Goal: Transaction & Acquisition: Purchase product/service

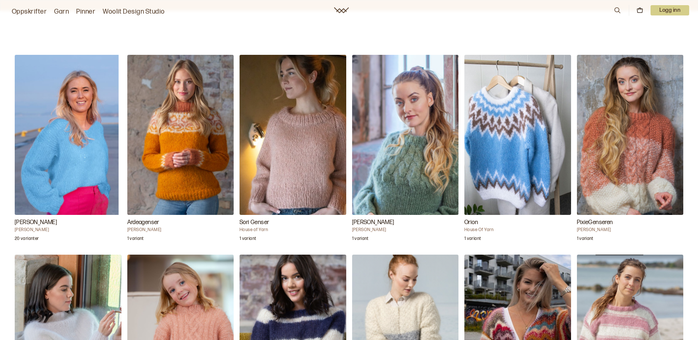
scroll to position [730, 0]
click at [190, 311] on img "Ebunia Genser" at bounding box center [180, 334] width 107 height 160
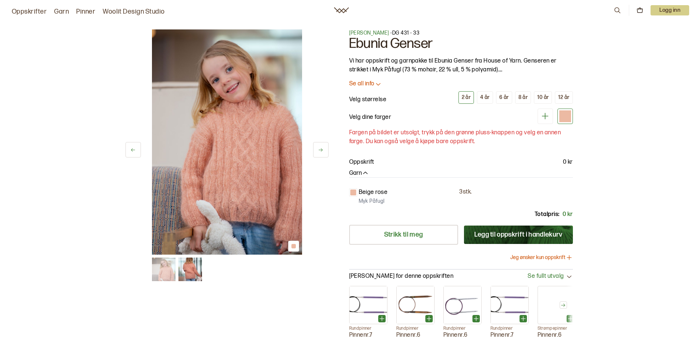
click at [550, 258] on button "Jeg ønsker kun oppskrift" at bounding box center [542, 257] width 63 height 7
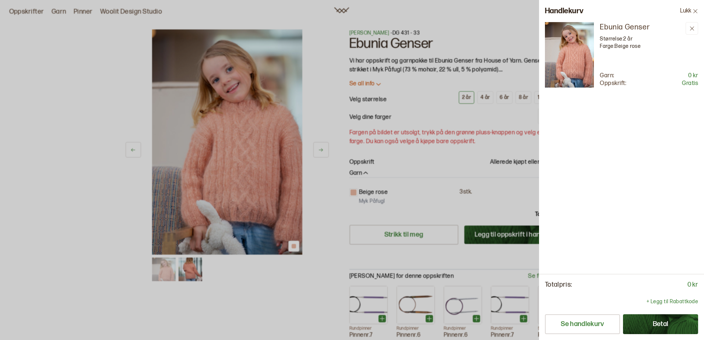
click at [652, 325] on button "Betal" at bounding box center [660, 324] width 75 height 20
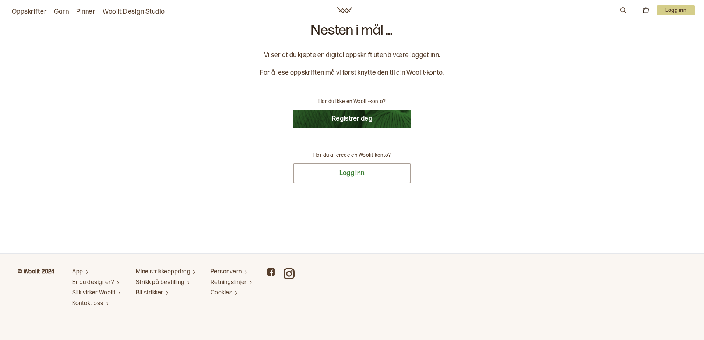
click at [348, 170] on button "Logg inn" at bounding box center [352, 173] width 118 height 20
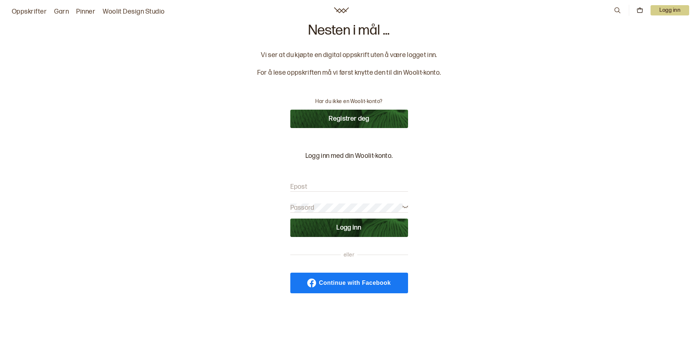
click at [298, 185] on label "Epost" at bounding box center [299, 187] width 17 height 9
click at [298, 185] on input "Epost" at bounding box center [350, 187] width 118 height 9
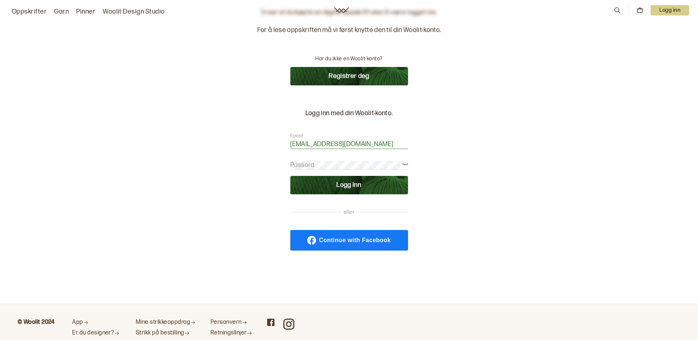
scroll to position [44, 0]
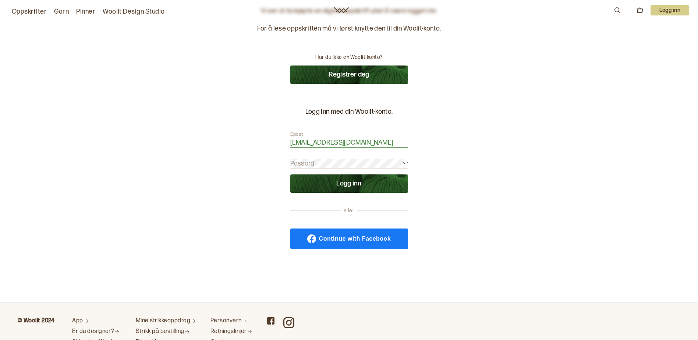
type input "renettela@gmail.com"
click at [291, 162] on label "Passord" at bounding box center [303, 163] width 24 height 9
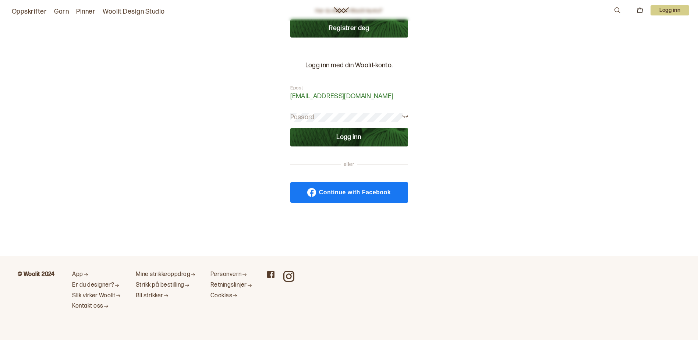
scroll to position [93, 0]
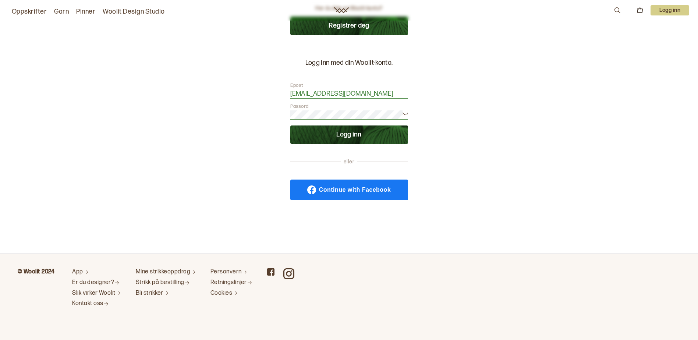
click at [352, 133] on button "Logg inn" at bounding box center [350, 135] width 118 height 18
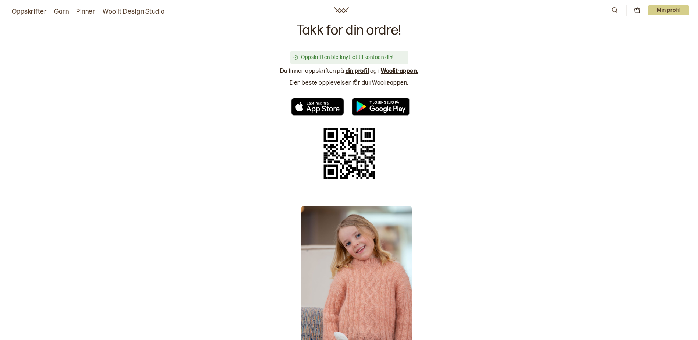
click at [355, 71] on link "din profil" at bounding box center [358, 71] width 24 height 7
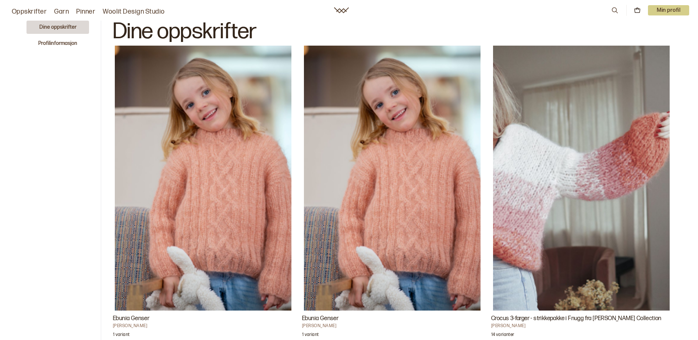
click at [319, 320] on h3 "Ebunia Genser" at bounding box center [392, 318] width 180 height 9
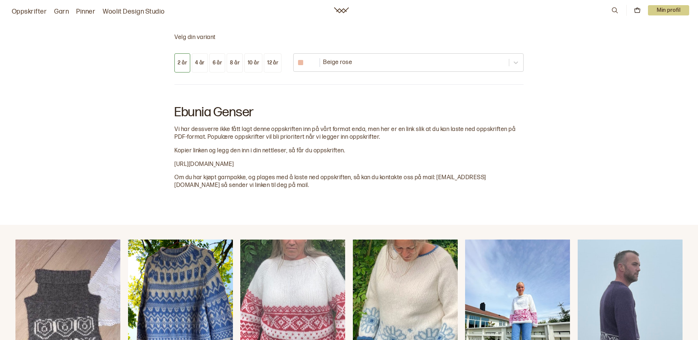
scroll to position [310, 0]
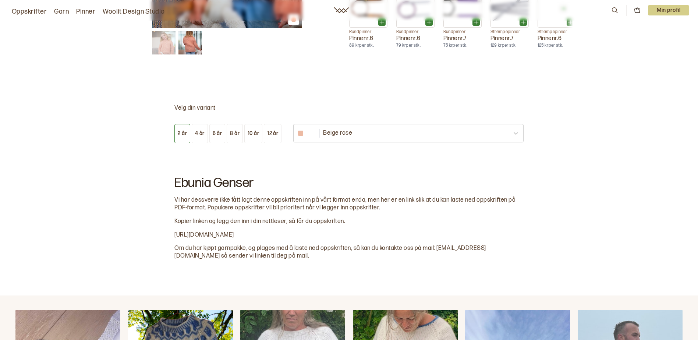
drag, startPoint x: 175, startPoint y: 233, endPoint x: 580, endPoint y: 233, distance: 405.0
click at [578, 233] on div "Velg din variant 2 år 4 år 6 år 8 år 10 år 12 år Beige rose Ebunia Genser Vi ha…" at bounding box center [349, 182] width 698 height 226
copy span "https://drive.google.com/file/d/1R4upociWR8cdFpRaOHGkyZs32EaHFMNl/view"
